Goal: Book appointment/travel/reservation

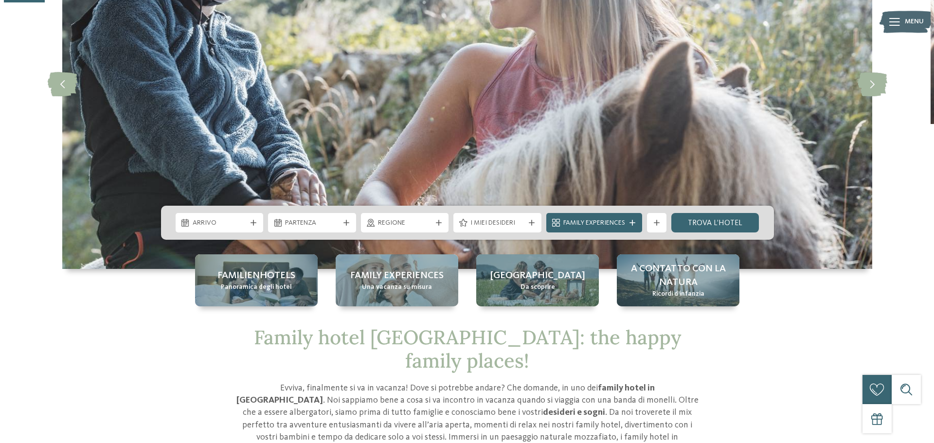
scroll to position [195, 0]
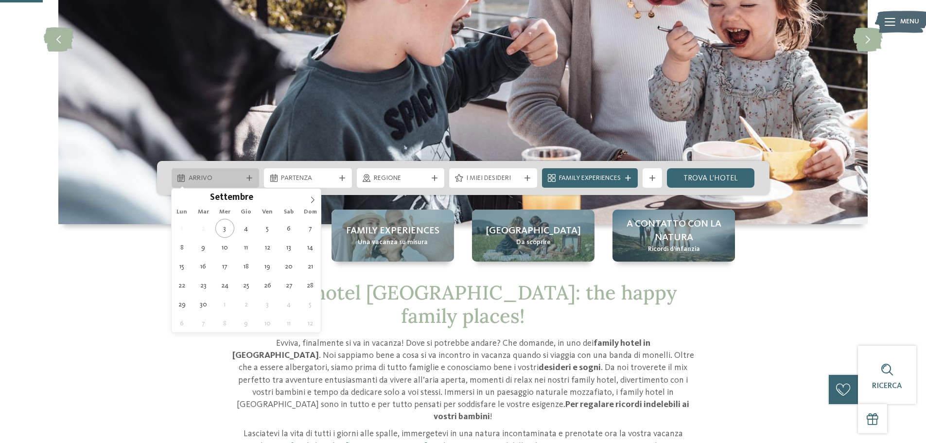
click at [234, 179] on span "Arrivo" at bounding box center [216, 179] width 54 height 10
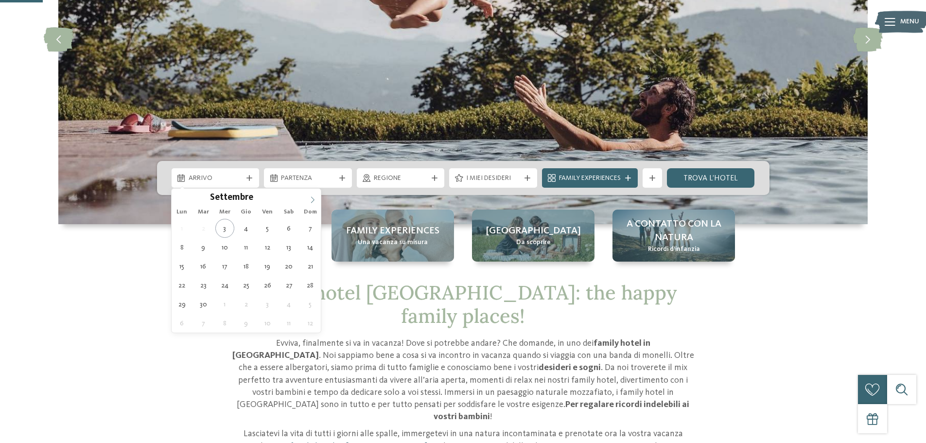
click at [314, 200] on icon at bounding box center [312, 199] width 3 height 6
type input "****"
click at [314, 200] on icon at bounding box center [312, 199] width 3 height 6
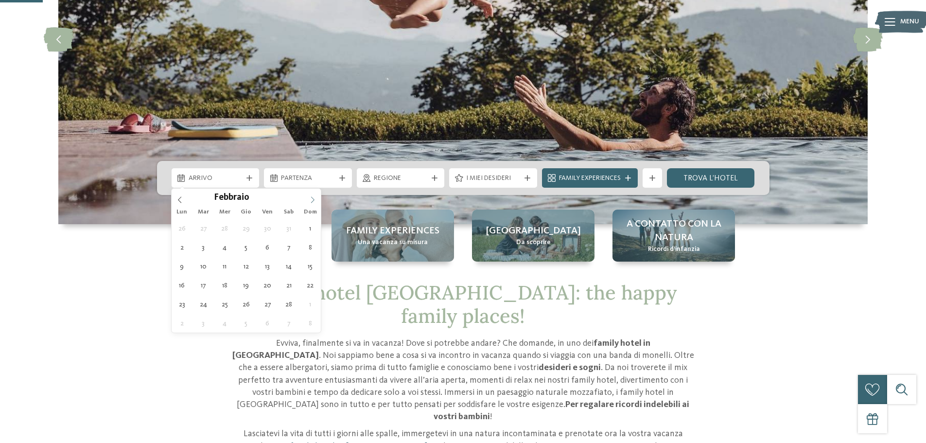
click at [314, 200] on icon at bounding box center [312, 199] width 3 height 6
type div "[DATE]"
type input "****"
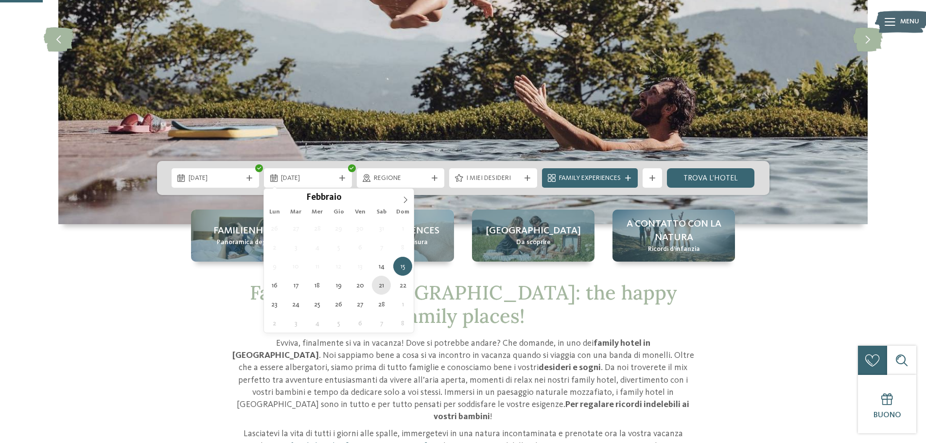
type div "[DATE]"
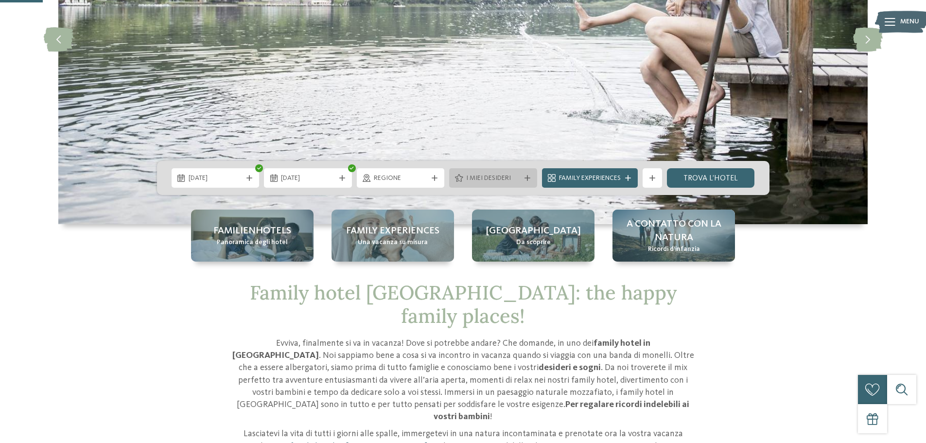
click at [506, 180] on span "I miei desideri" at bounding box center [493, 179] width 54 height 10
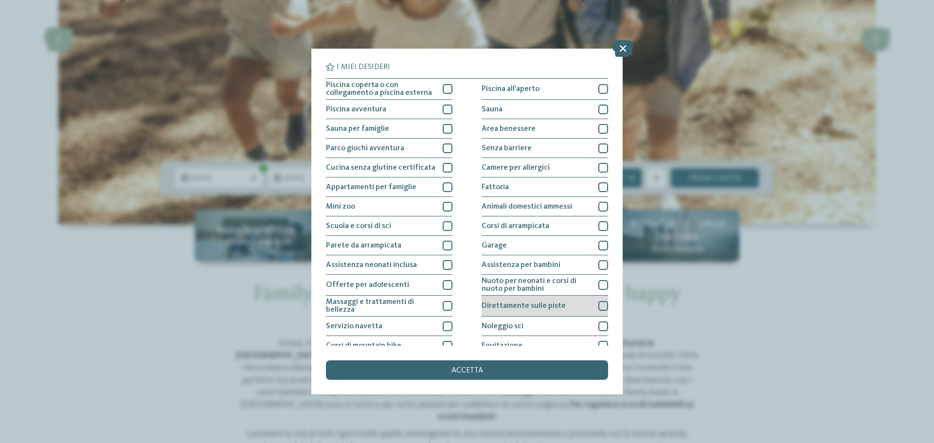
click at [599, 306] on div at bounding box center [603, 306] width 10 height 10
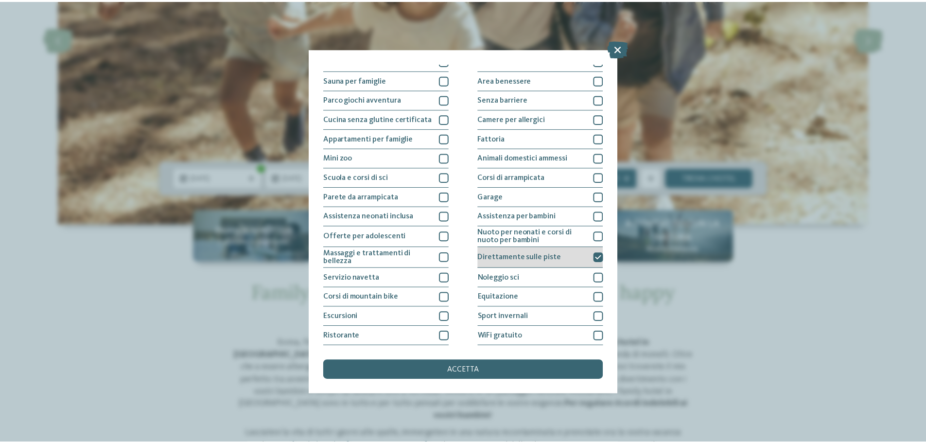
scroll to position [68, 0]
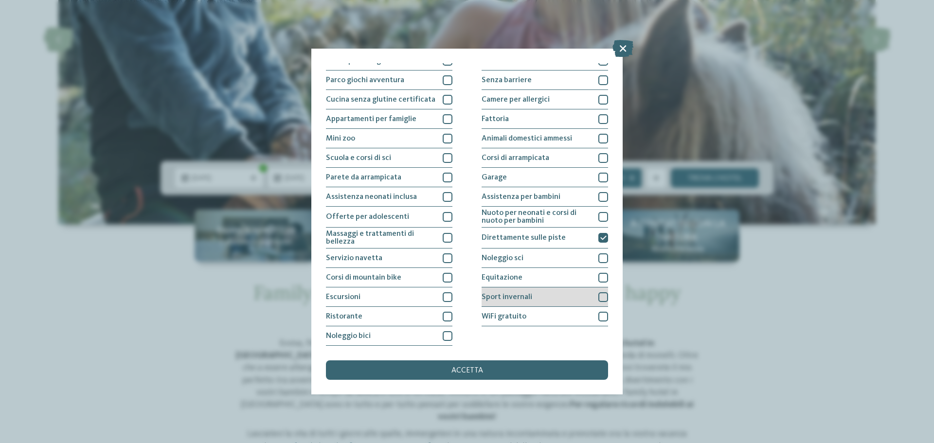
click at [603, 296] on div at bounding box center [603, 297] width 10 height 10
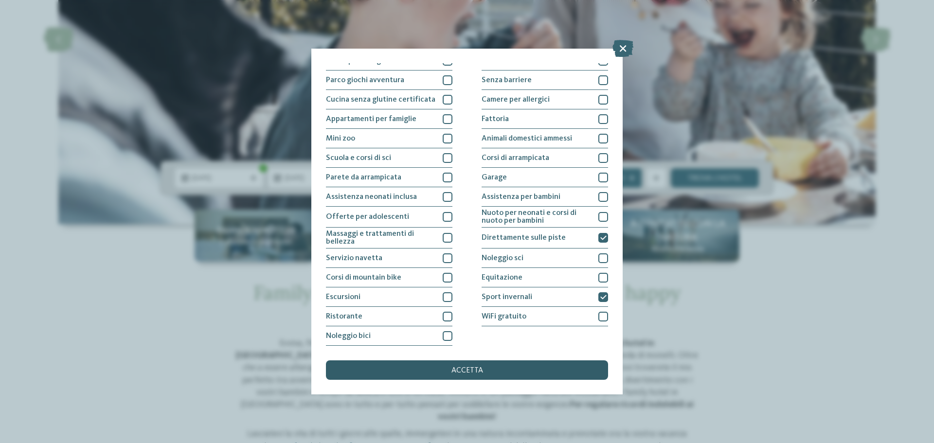
click at [472, 371] on span "accetta" at bounding box center [467, 371] width 32 height 8
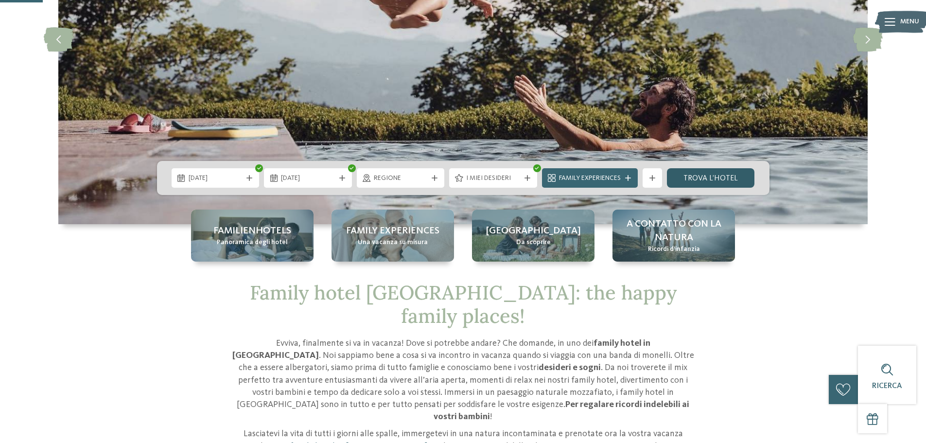
click at [711, 178] on link "trova l’hotel" at bounding box center [711, 177] width 88 height 19
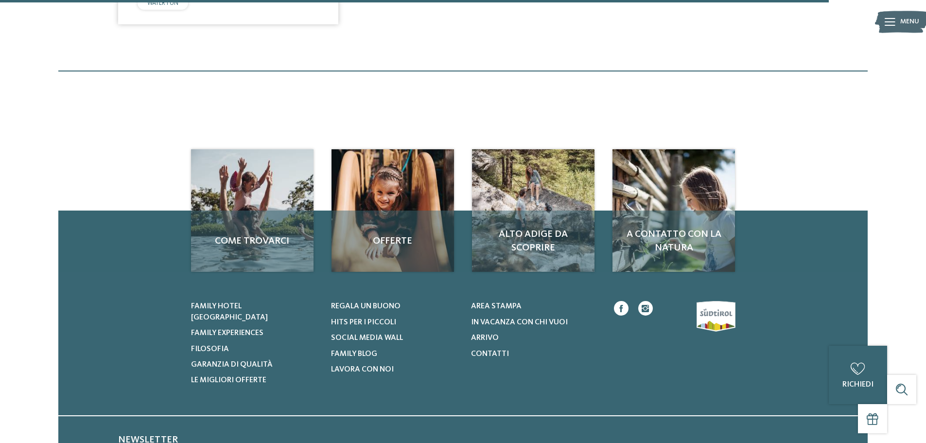
scroll to position [1340, 0]
